Goal: Navigation & Orientation: Find specific page/section

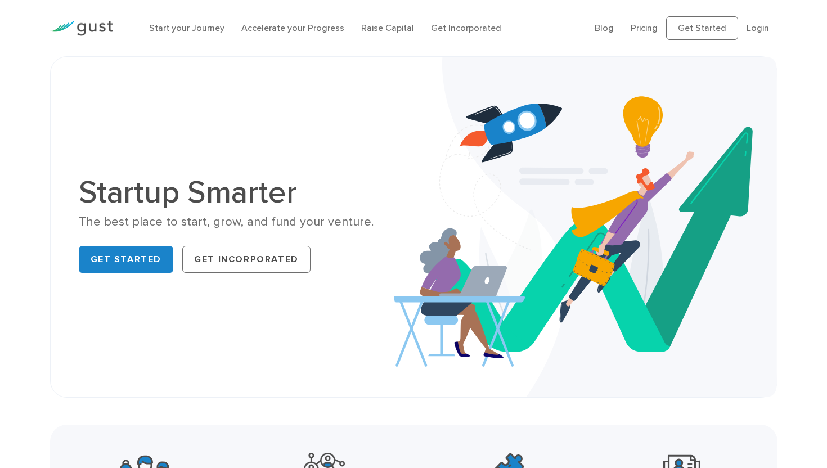
click at [76, 39] on div at bounding box center [82, 28] width 80 height 38
click at [74, 26] on img at bounding box center [81, 28] width 63 height 15
click at [761, 29] on link "Login" at bounding box center [757, 27] width 22 height 11
click at [642, 32] on link "Pricing" at bounding box center [644, 27] width 27 height 11
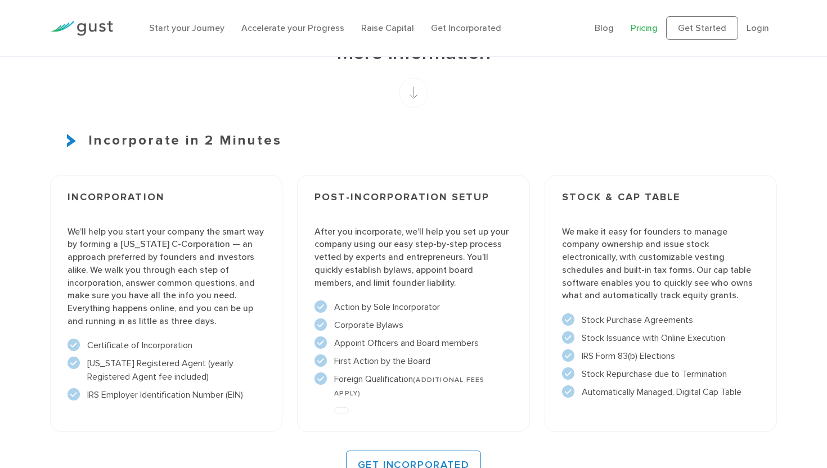
scroll to position [703, 0]
